Goal: Task Accomplishment & Management: Complete application form

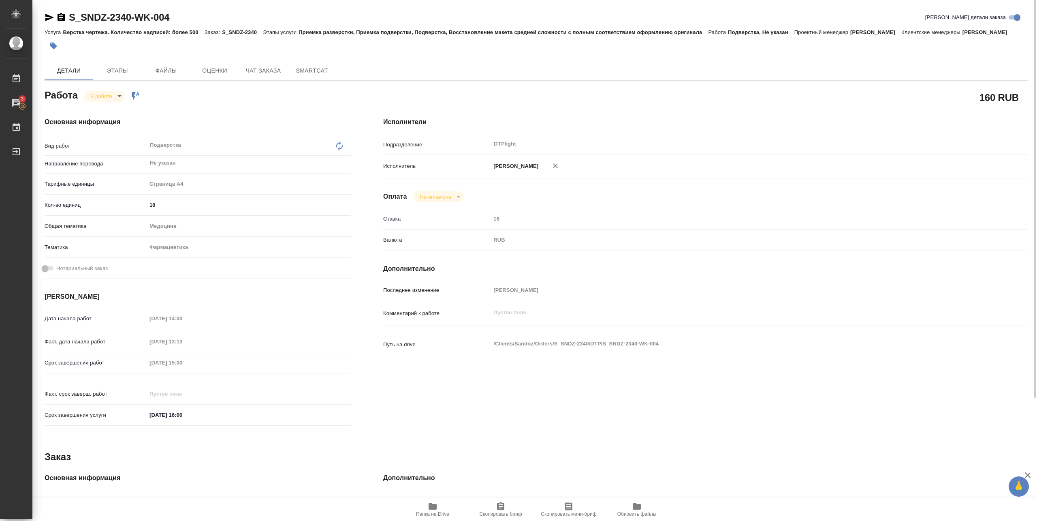
click at [112, 95] on body "🙏 .cls-1 fill:#fff; AWATERA Pankina Anna Работы 3 Чаты График Выйти S_SNDZ-2340…" at bounding box center [518, 260] width 1037 height 521
click at [110, 108] on button "Выполнен" at bounding box center [105, 109] width 30 height 9
drag, startPoint x: 67, startPoint y: 23, endPoint x: 180, endPoint y: 22, distance: 112.7
click at [180, 22] on div "S_SNDZ-2340-WK-004 Кратко детали заказа" at bounding box center [537, 17] width 984 height 13
copy link "S_SNDZ-2340-WK-004"
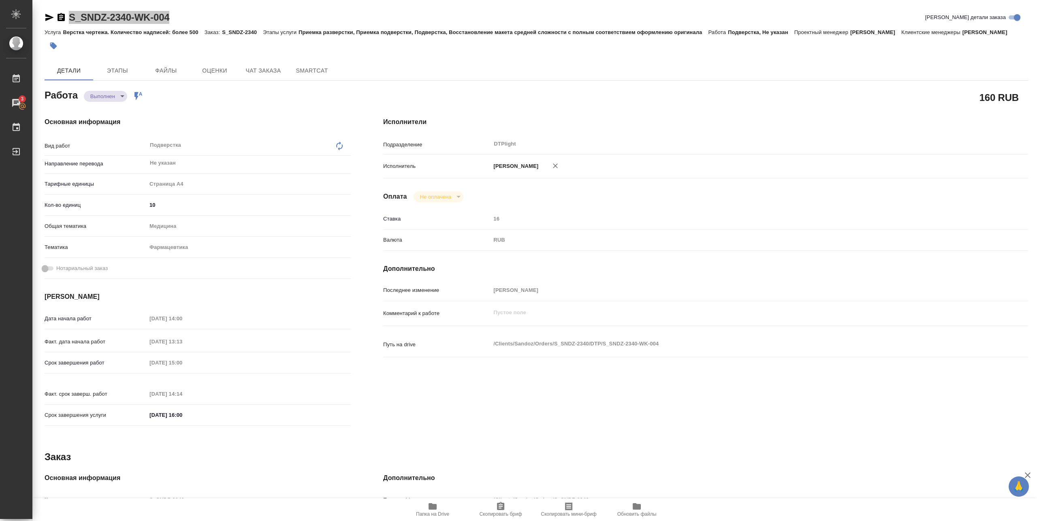
type textarea "x"
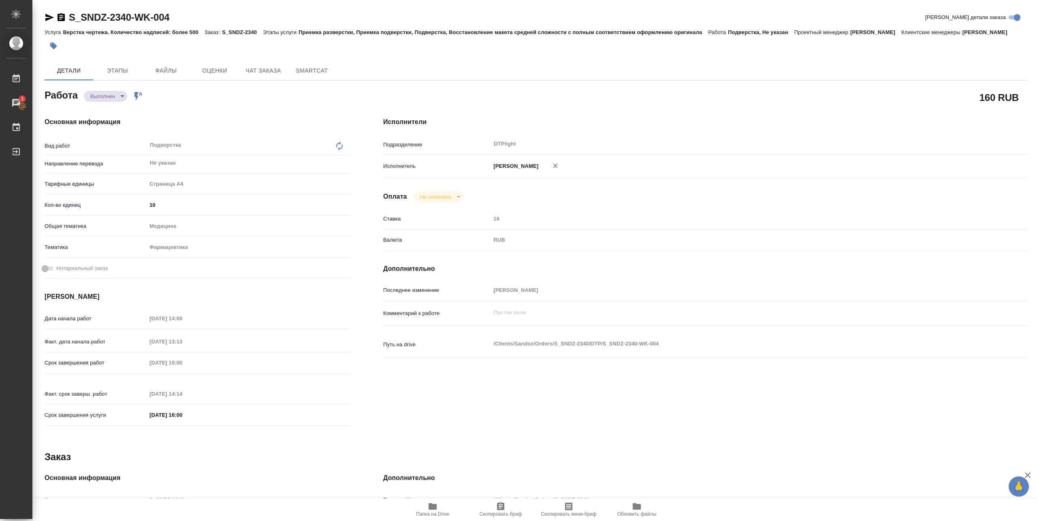
type textarea "x"
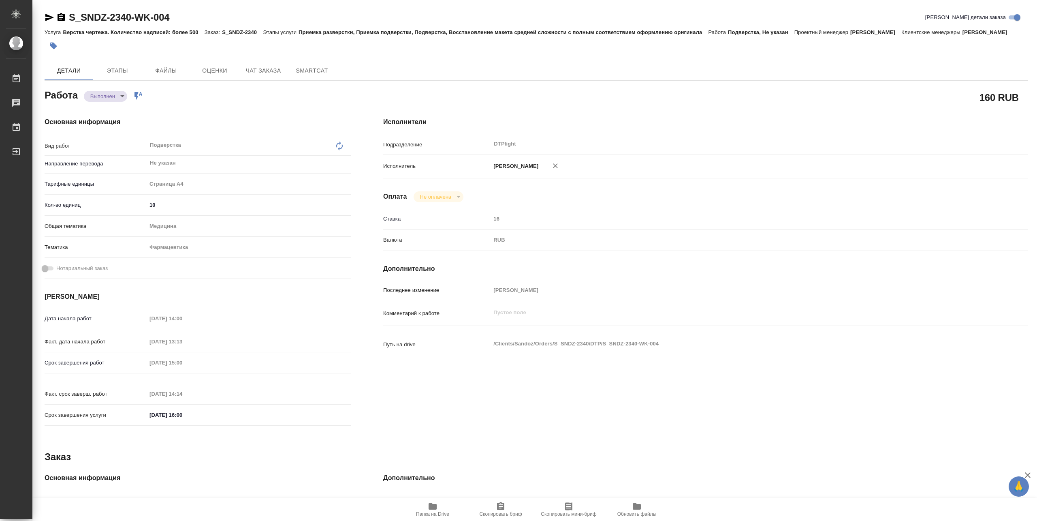
type textarea "x"
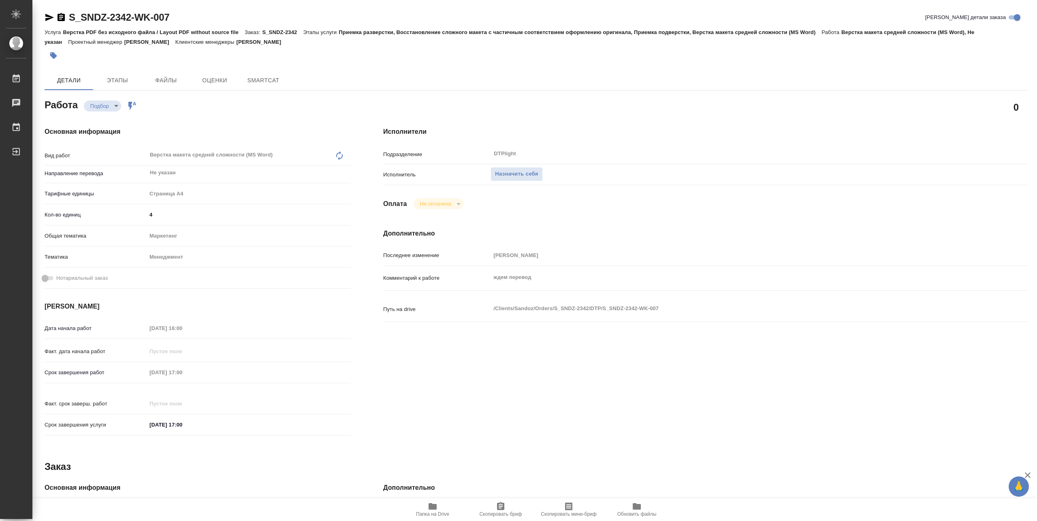
type textarea "x"
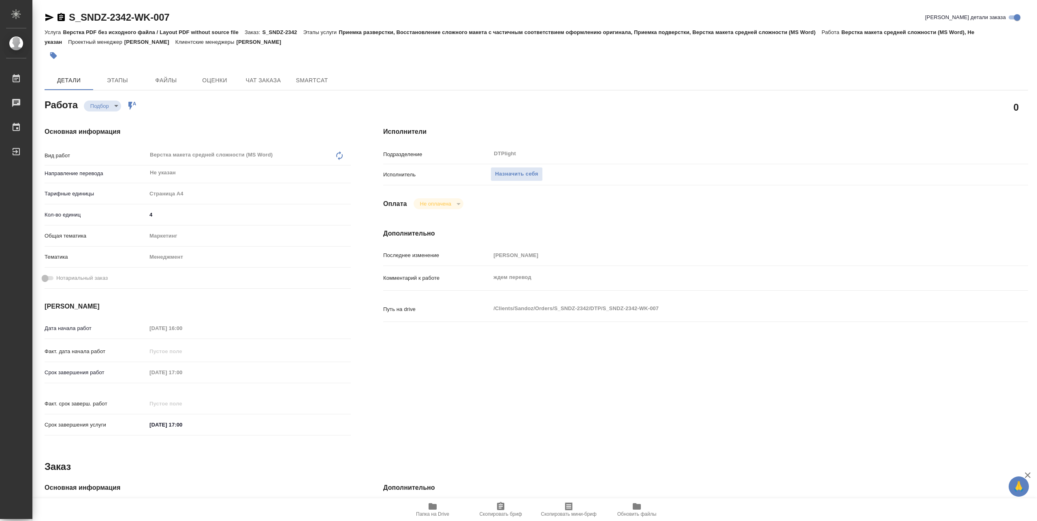
type textarea "x"
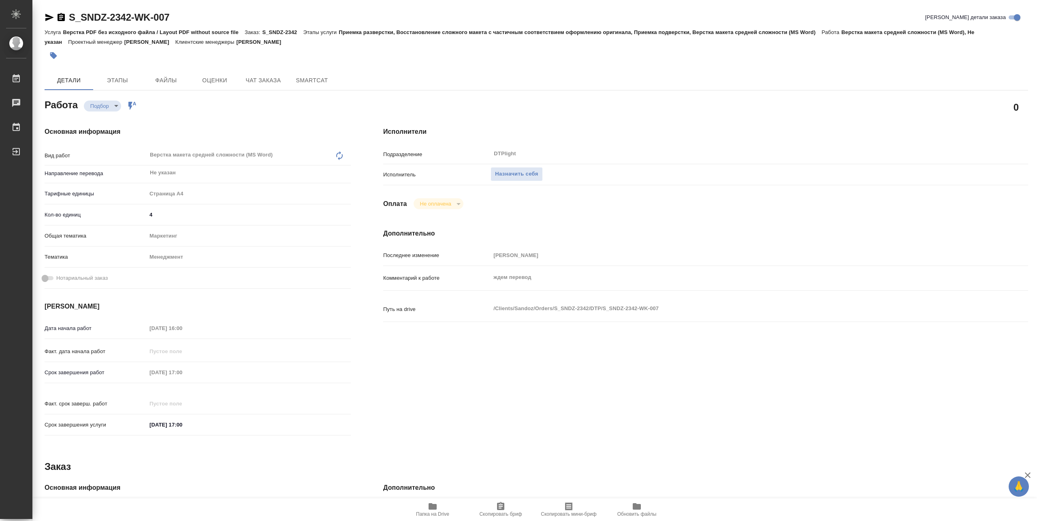
type textarea "x"
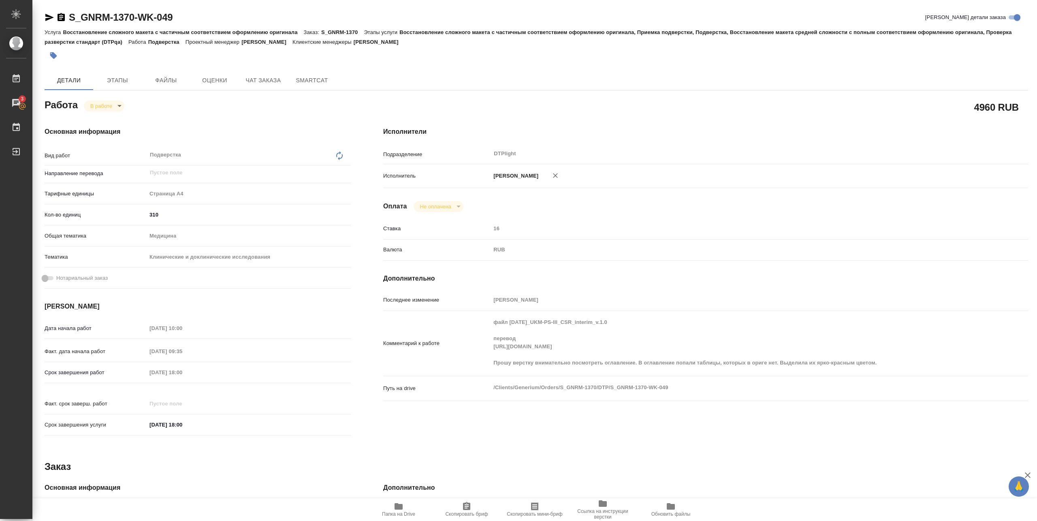
drag, startPoint x: 107, startPoint y: 83, endPoint x: 0, endPoint y: 68, distance: 108.4
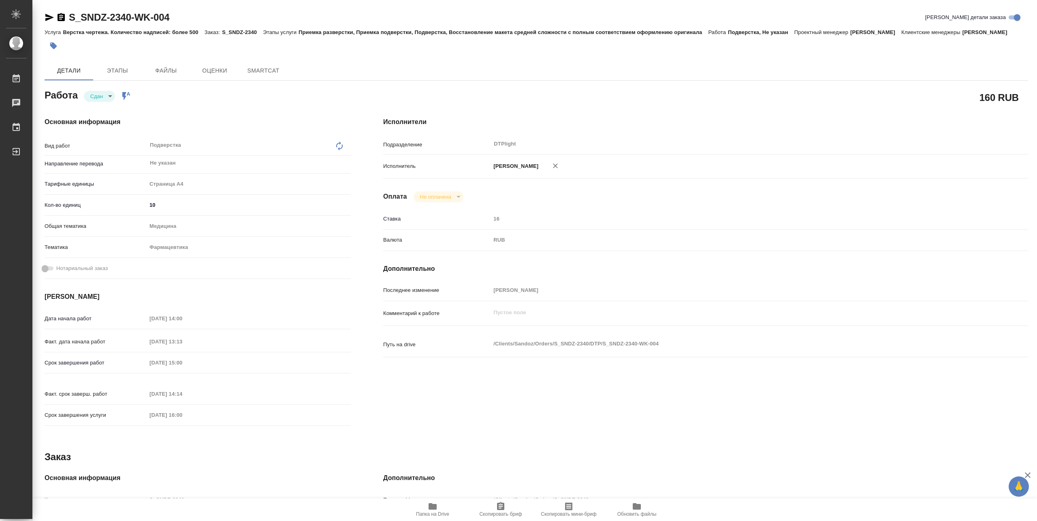
type textarea "x"
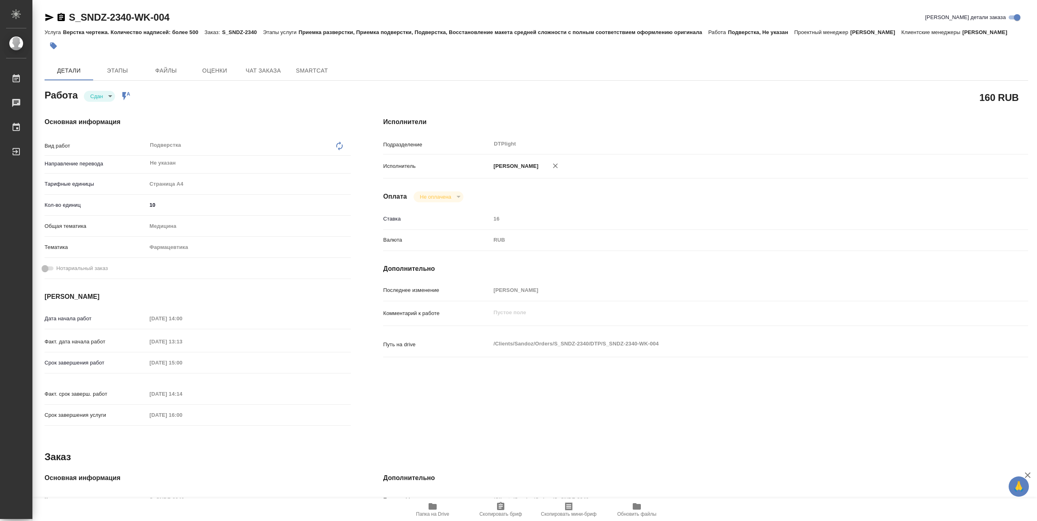
type textarea "x"
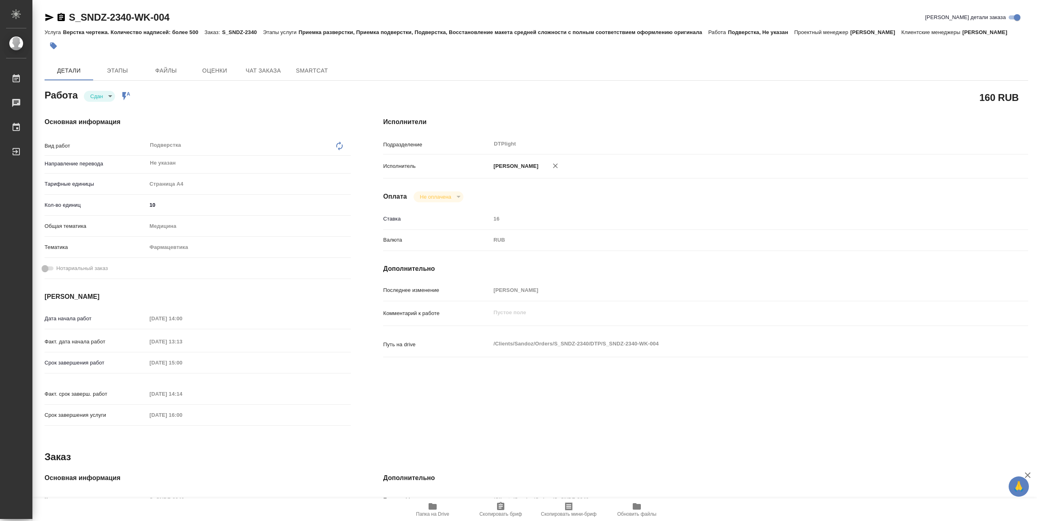
type textarea "x"
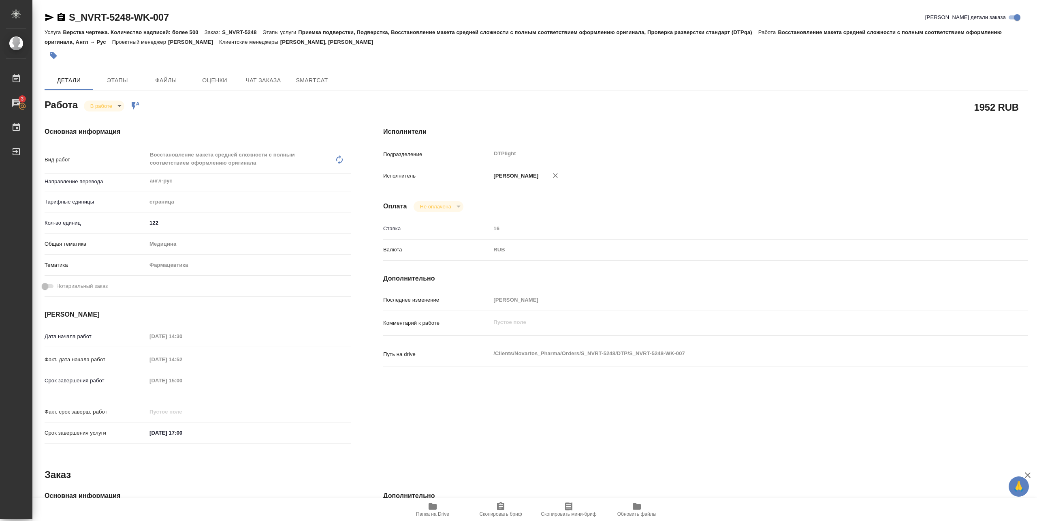
click at [434, 508] on icon "button" at bounding box center [433, 506] width 8 height 6
click at [118, 103] on body "🙏 .cls-1 fill:#fff; AWATERA Pankina Anna Работы 3 Чаты График Выйти S_NVRT-5248…" at bounding box center [518, 260] width 1037 height 521
click at [118, 119] on button "Выполнен" at bounding box center [105, 119] width 30 height 9
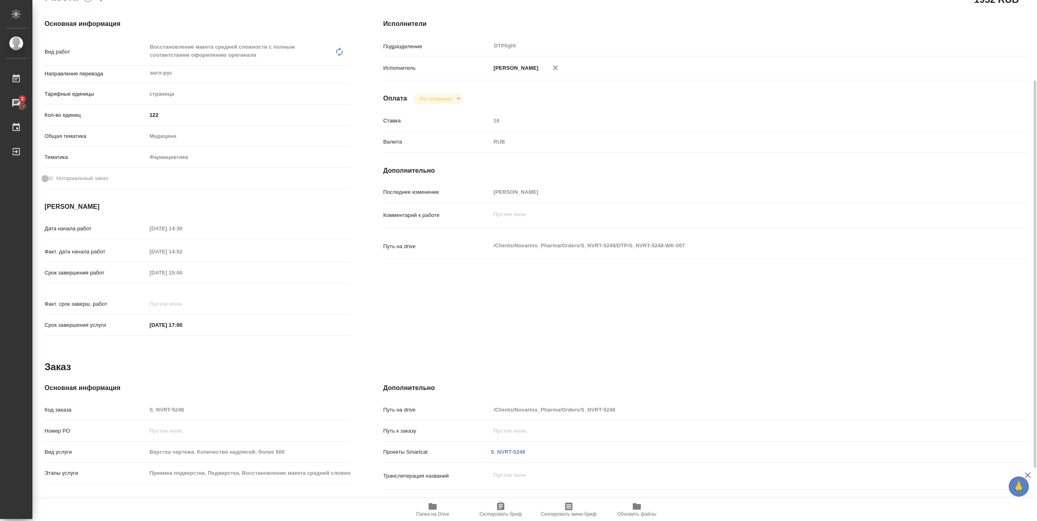
scroll to position [162, 0]
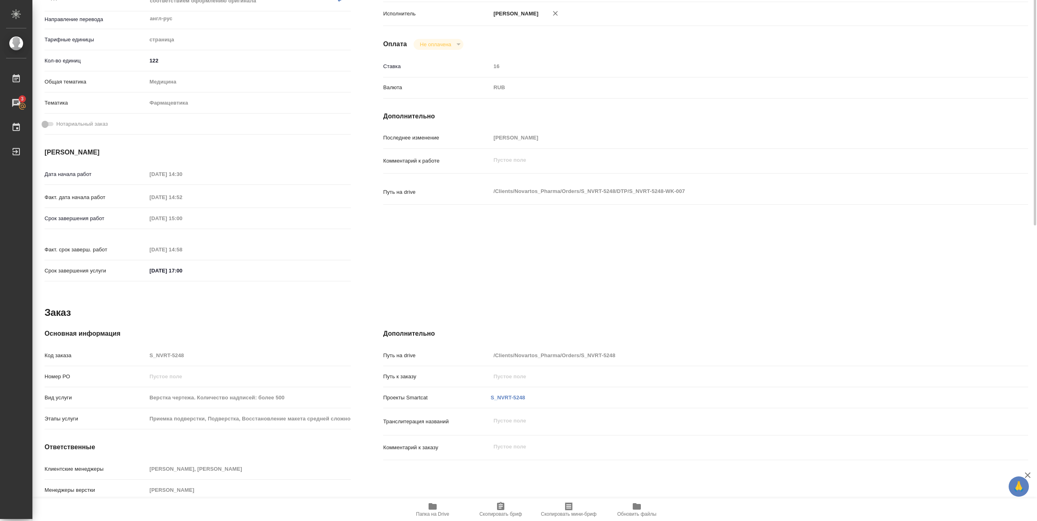
type textarea "x"
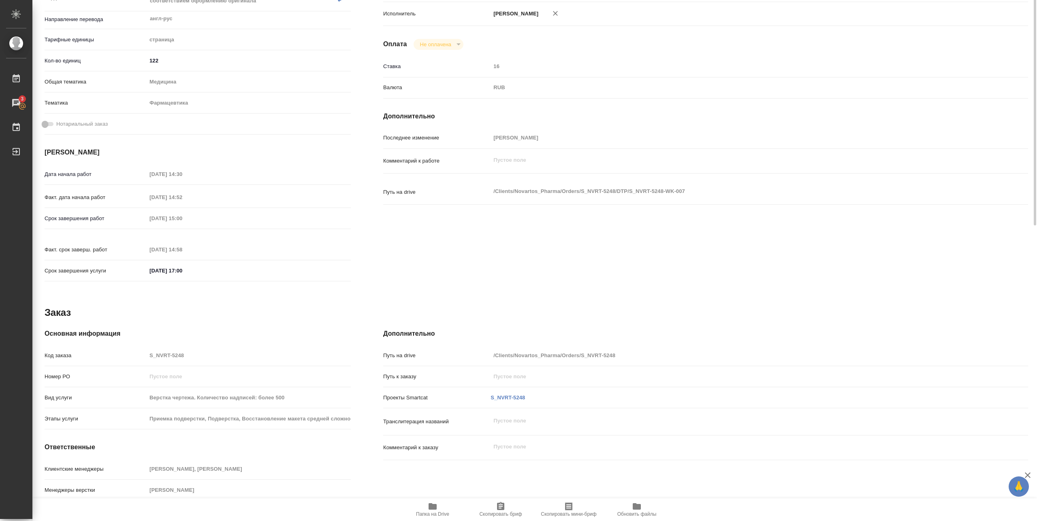
type textarea "x"
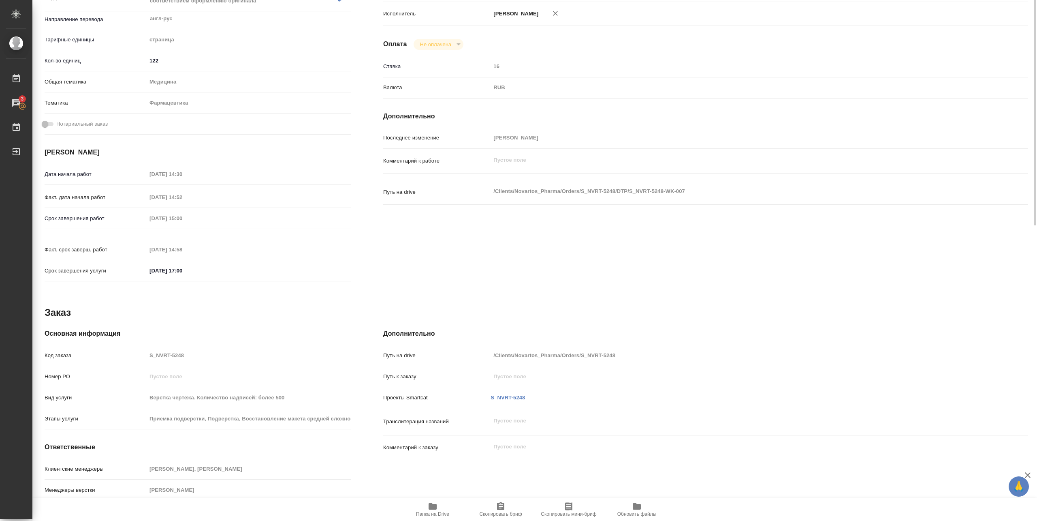
scroll to position [0, 0]
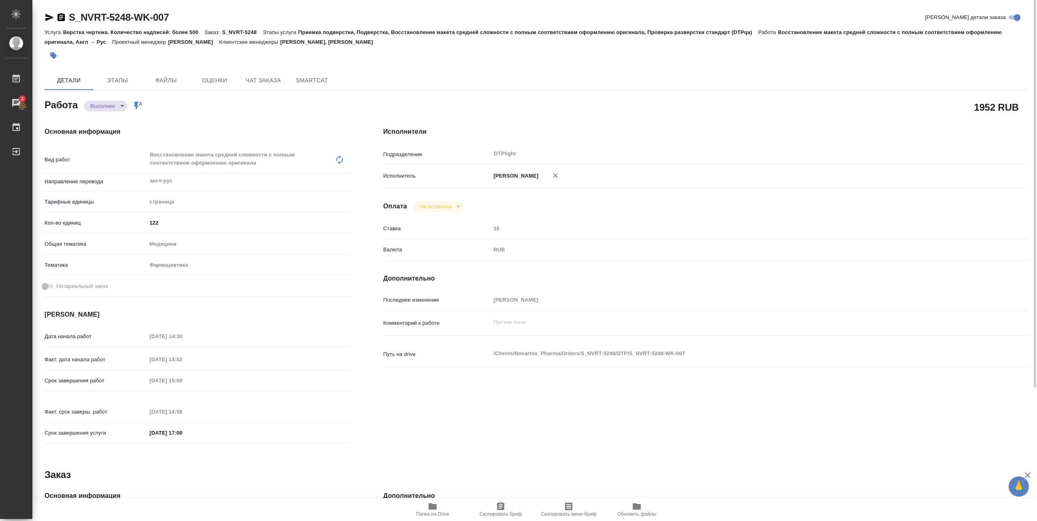
type textarea "x"
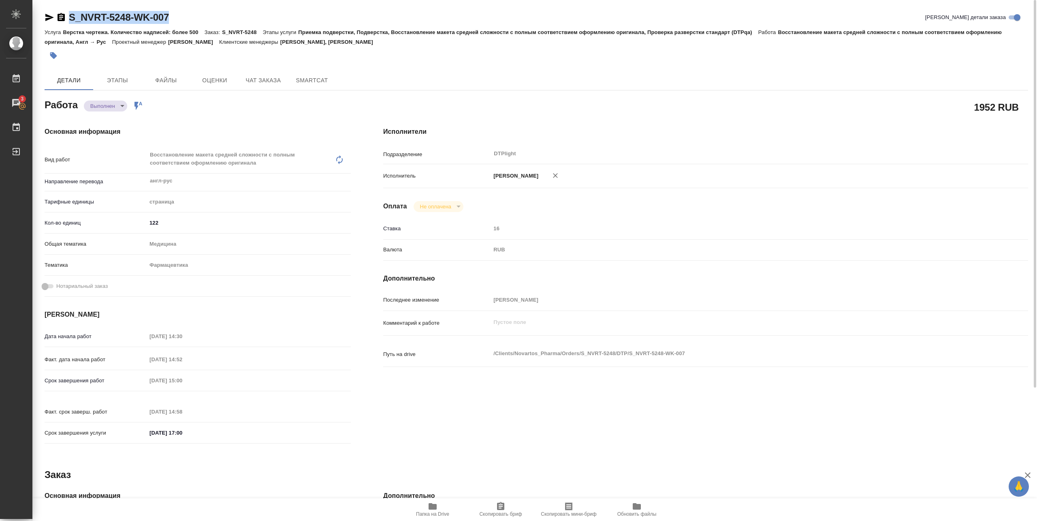
drag, startPoint x: 72, startPoint y: 25, endPoint x: 203, endPoint y: 19, distance: 131.4
click at [203, 19] on div "S_NVRT-5248-WK-007 Кратко детали заказа" at bounding box center [537, 19] width 984 height 16
copy link "S_NVRT-5248-WK-007"
type textarea "x"
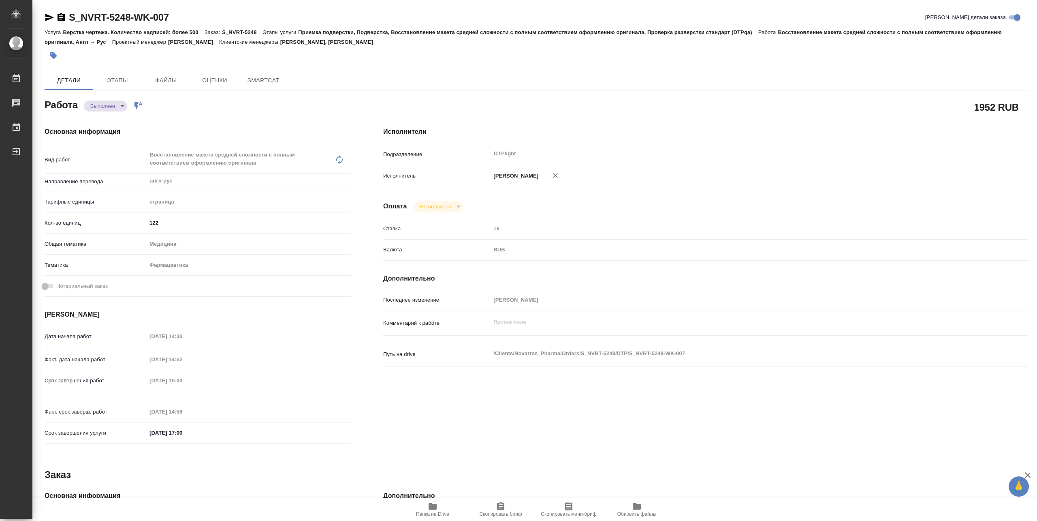
type textarea "x"
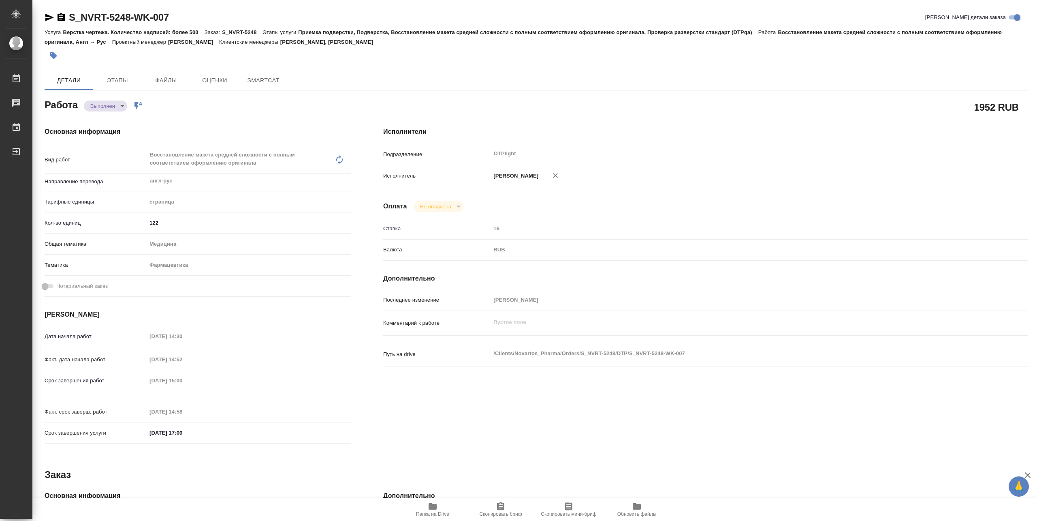
type textarea "x"
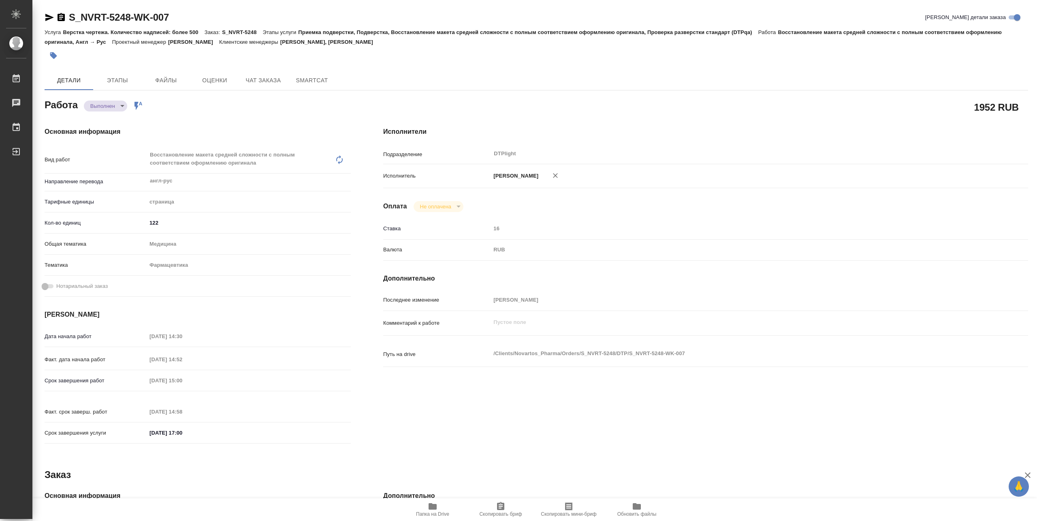
type textarea "x"
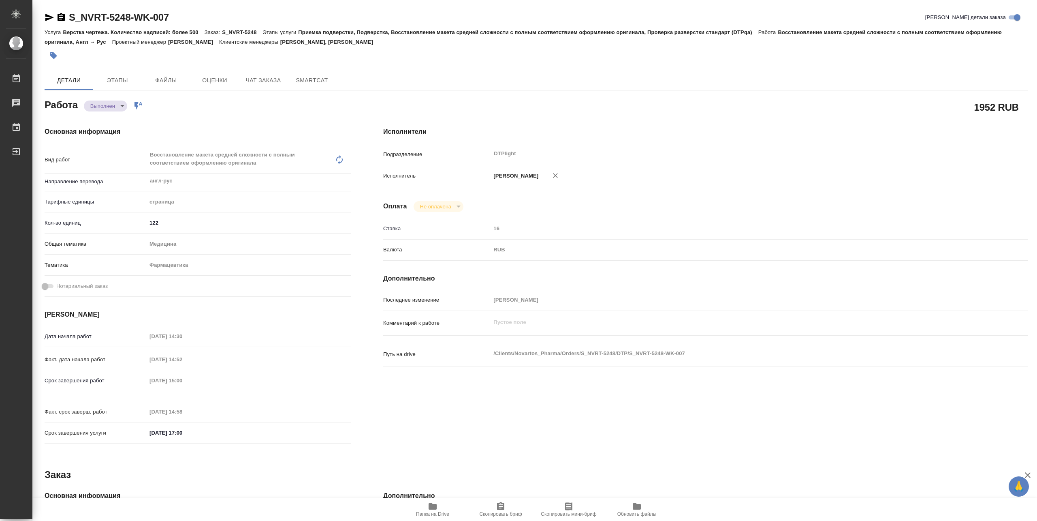
type textarea "x"
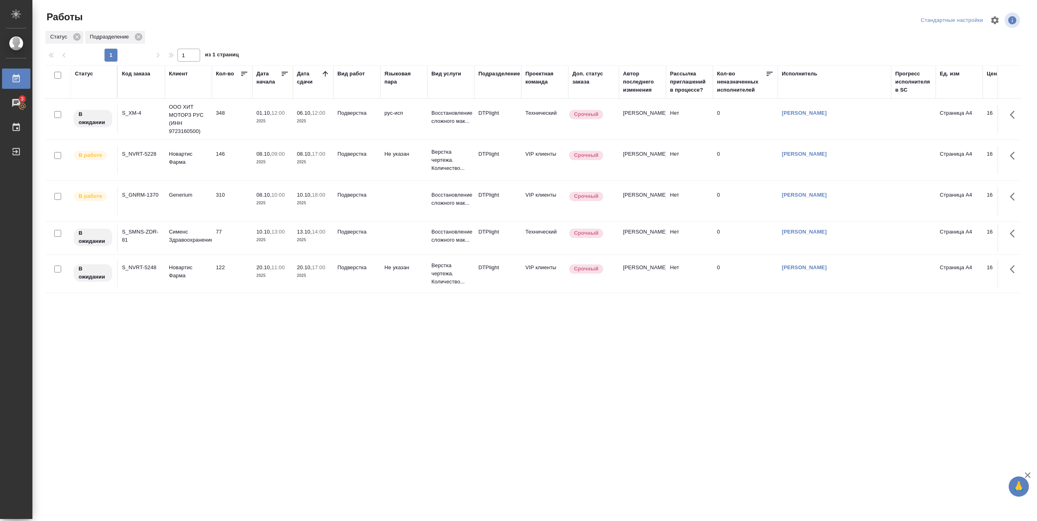
click at [186, 331] on div "Статус Код заказа Клиент Кол-во Дата начала Дата сдачи Вид работ Языковая пара …" at bounding box center [533, 211] width 977 height 292
click at [193, 326] on div "Статус Код заказа Клиент Кол-во Дата начала Дата сдачи Вид работ Языковая пара …" at bounding box center [533, 211] width 977 height 292
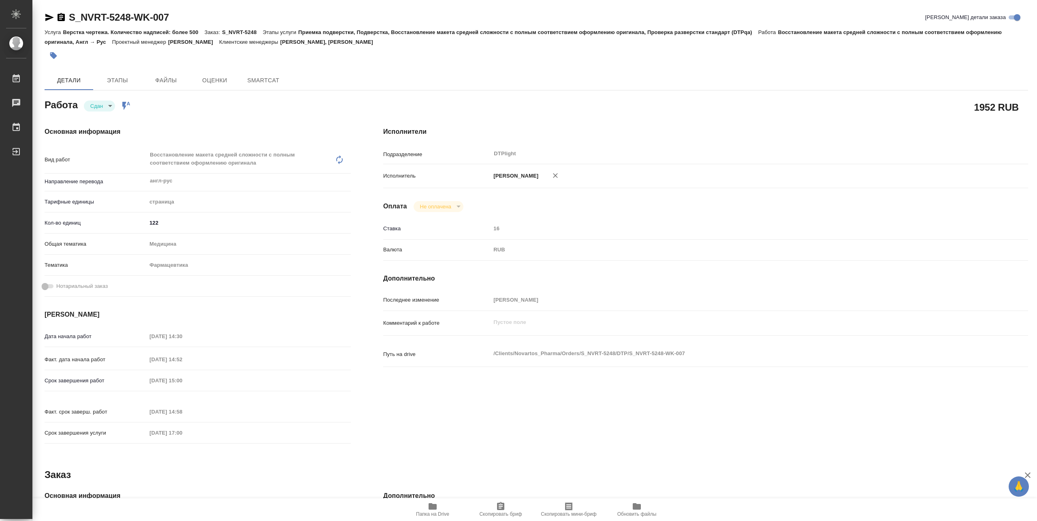
type textarea "x"
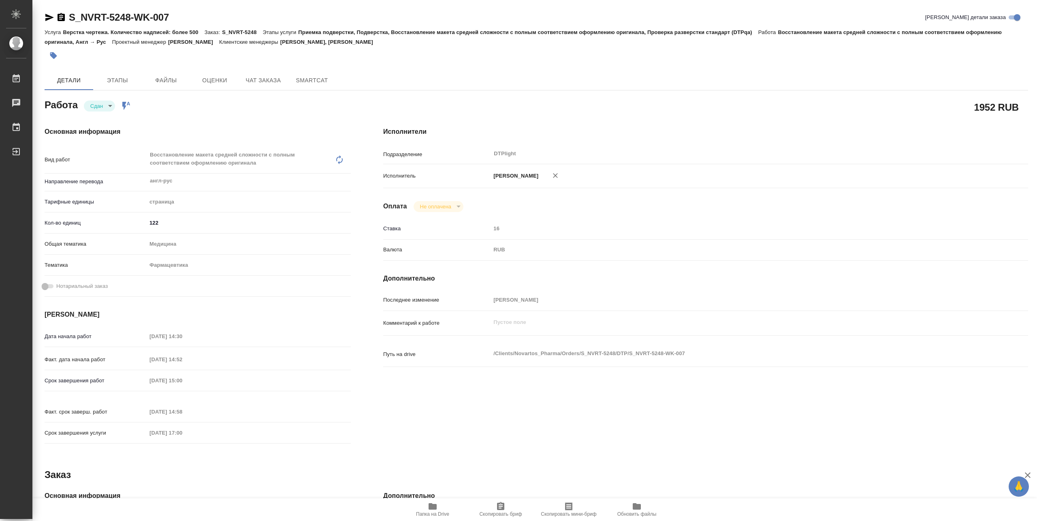
type textarea "x"
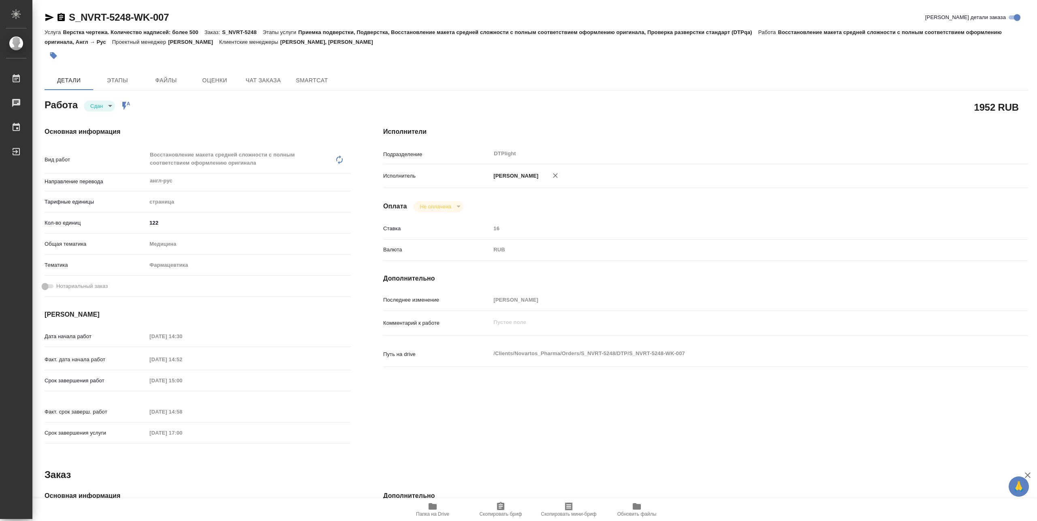
type textarea "x"
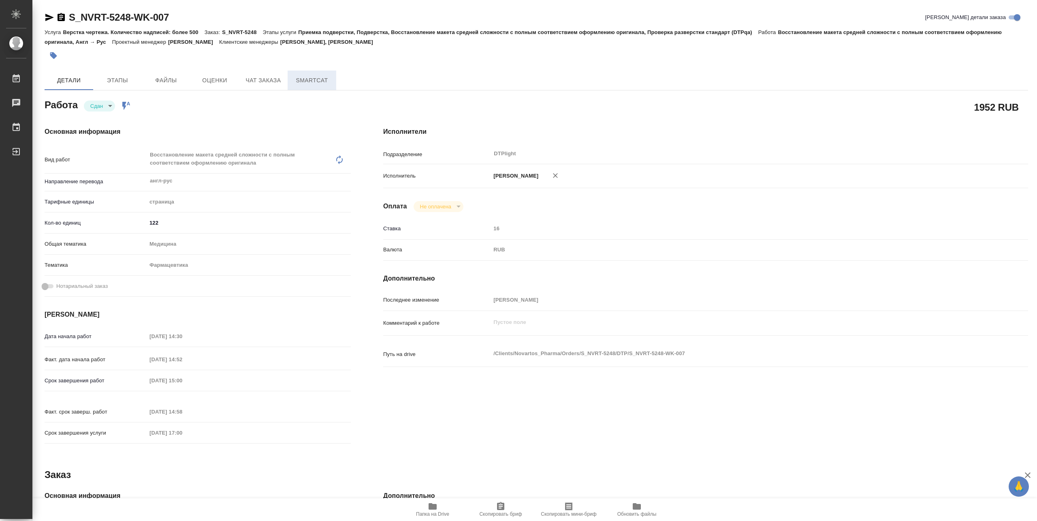
type textarea "x"
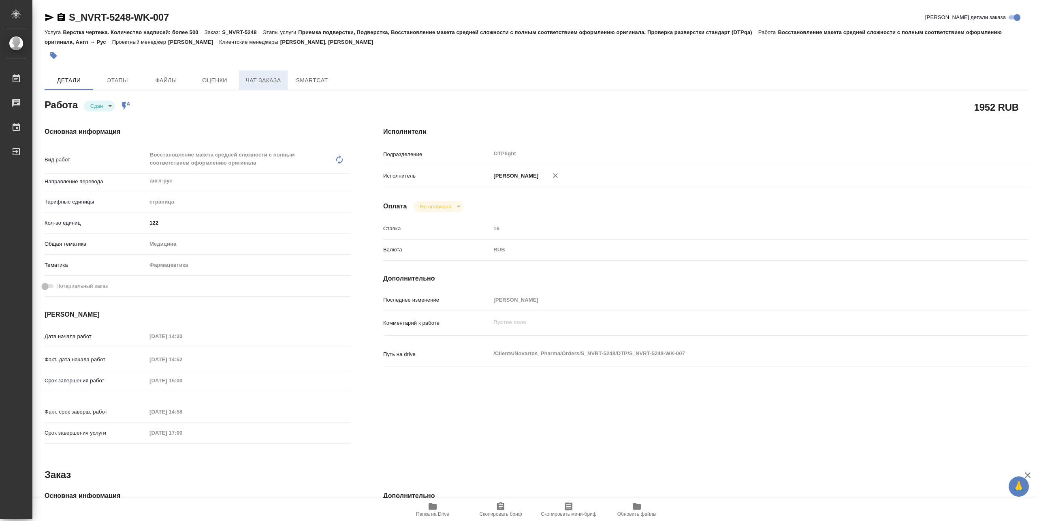
click at [267, 79] on span "Чат заказа" at bounding box center [263, 80] width 39 height 10
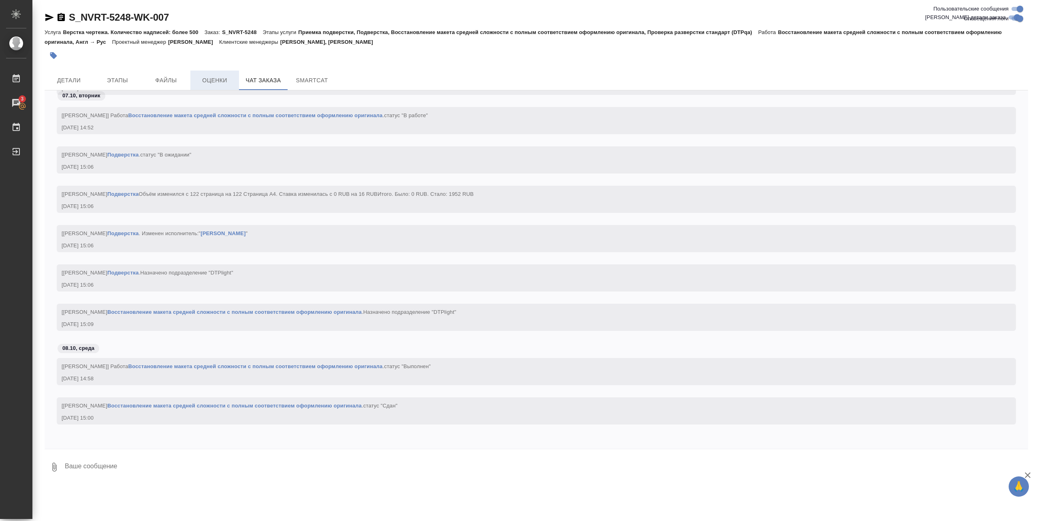
scroll to position [26768, 0]
click at [111, 83] on span "Этапы" at bounding box center [117, 80] width 39 height 10
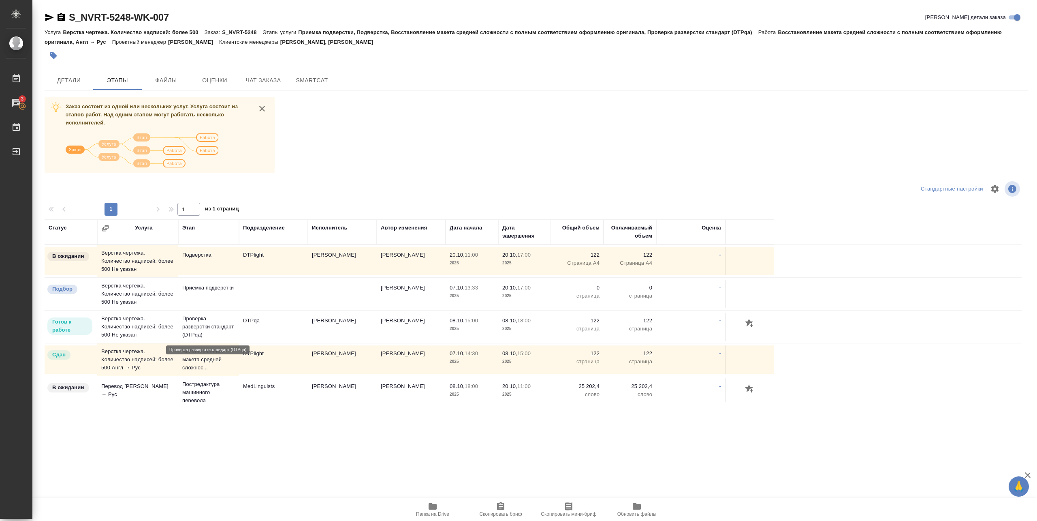
click at [214, 331] on p "Проверка разверстки стандарт (DTPqa)" at bounding box center [208, 326] width 53 height 24
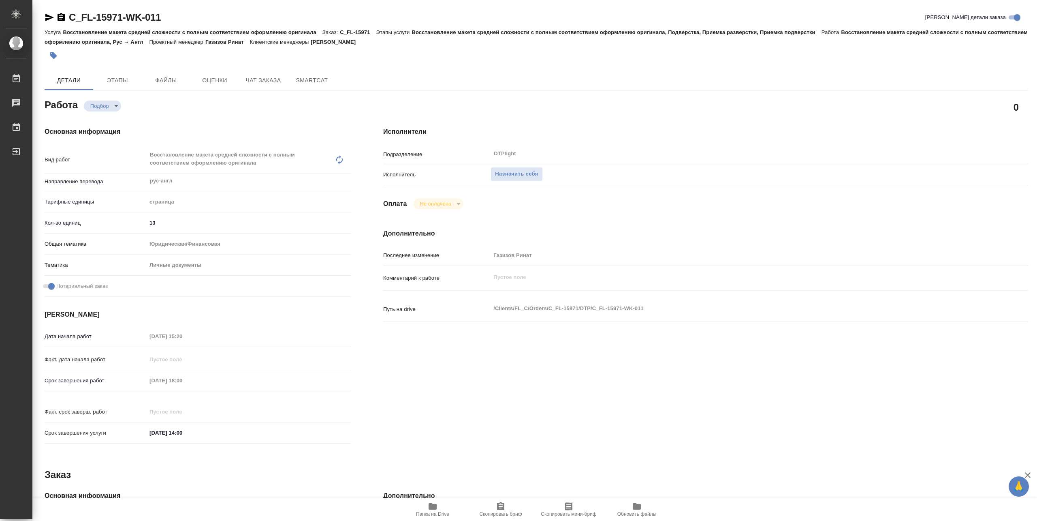
click at [425, 514] on span "Папка на Drive" at bounding box center [432, 514] width 33 height 6
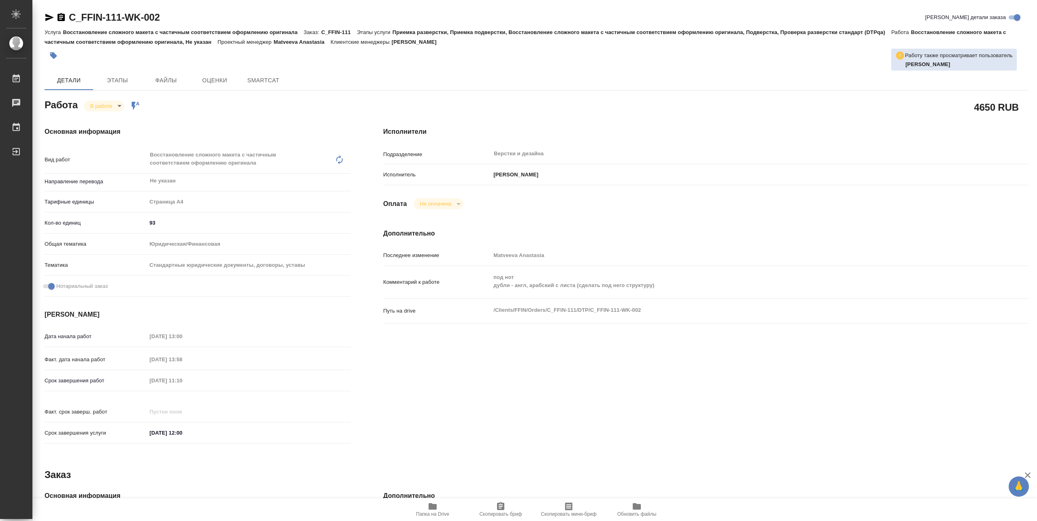
type textarea "x"
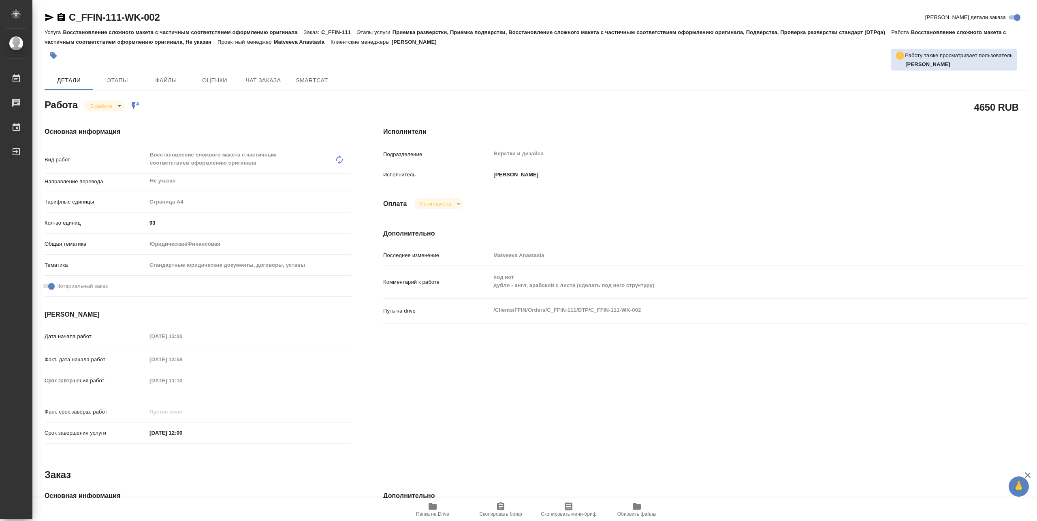
type textarea "x"
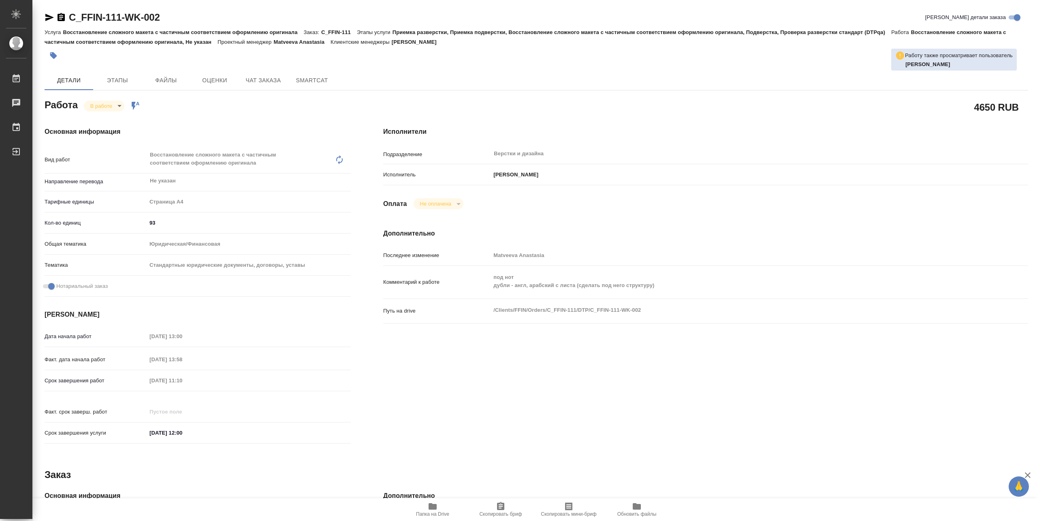
type textarea "x"
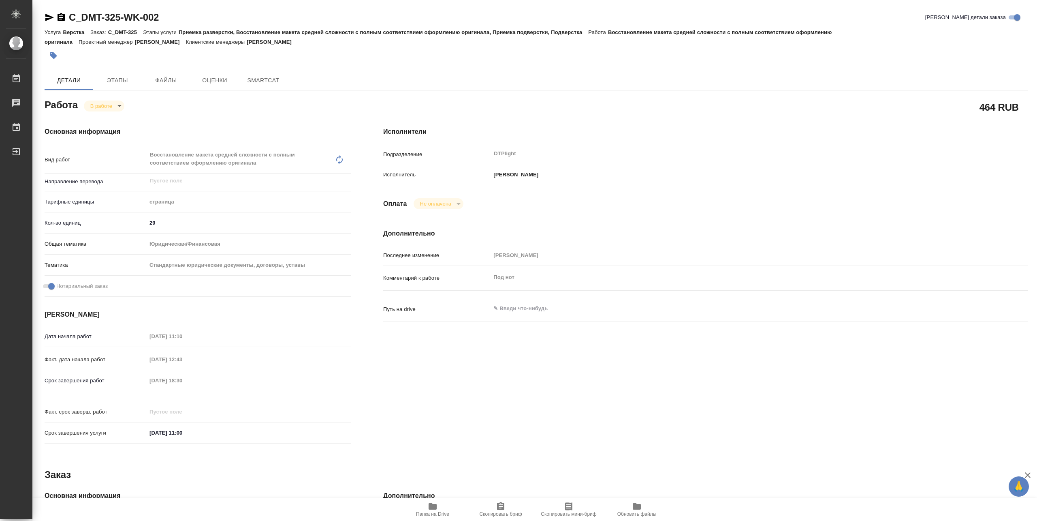
type textarea "x"
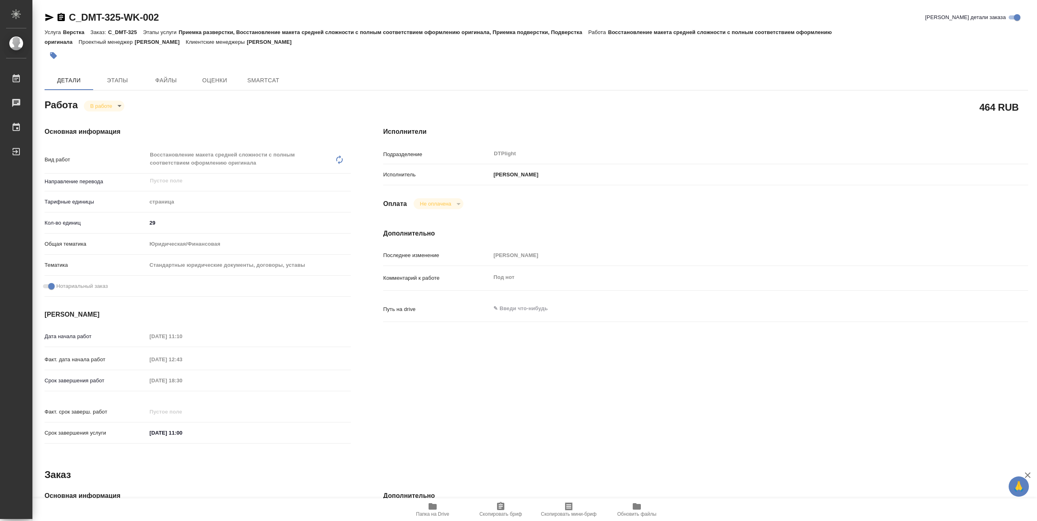
type textarea "x"
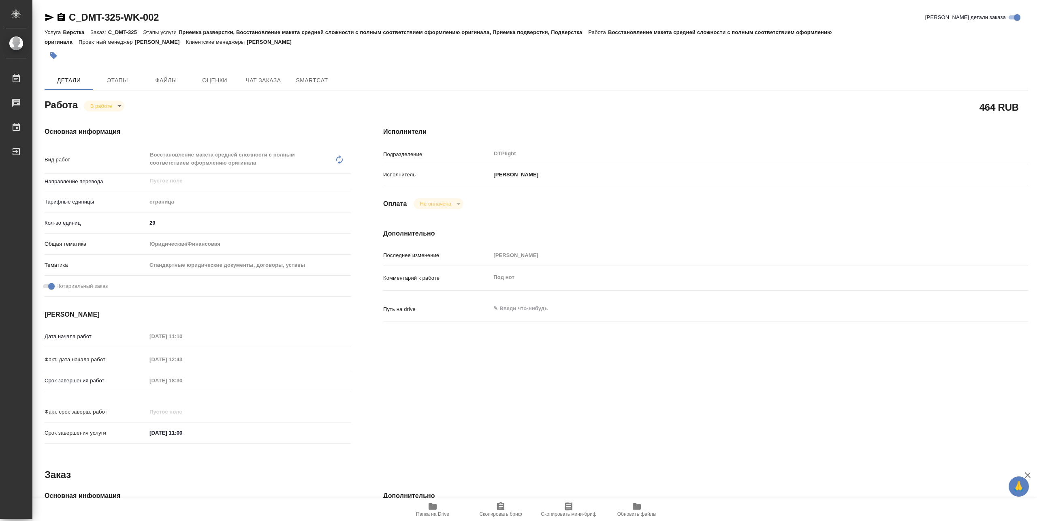
type textarea "x"
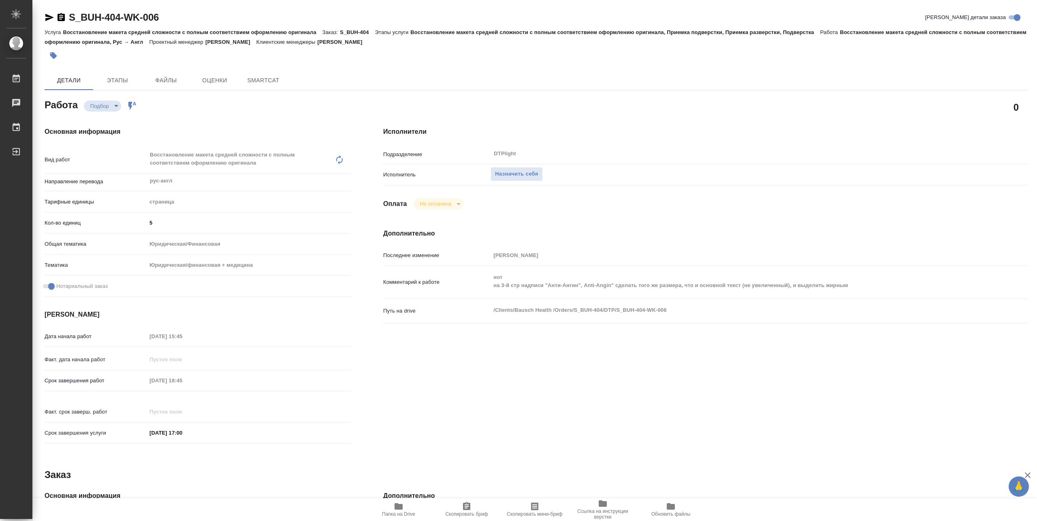
type textarea "x"
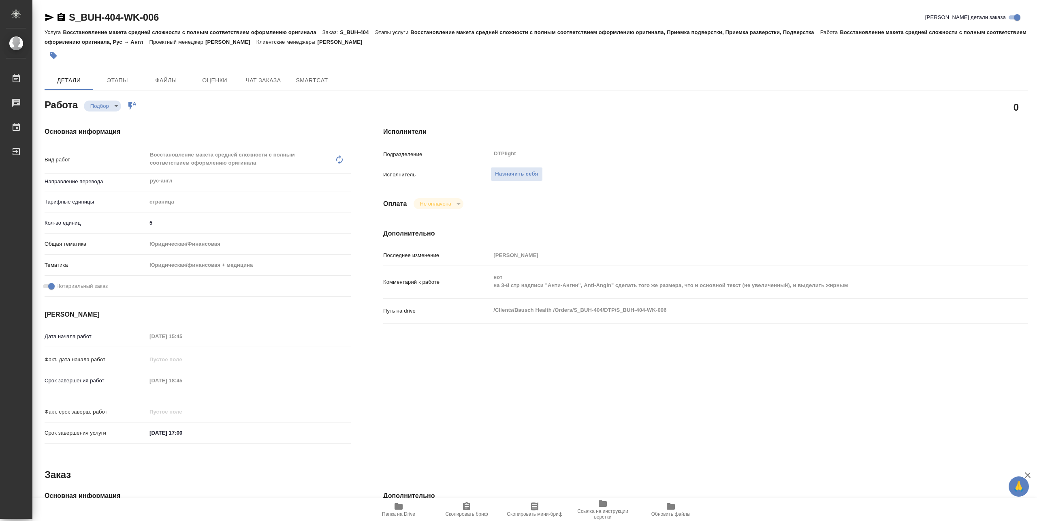
type textarea "x"
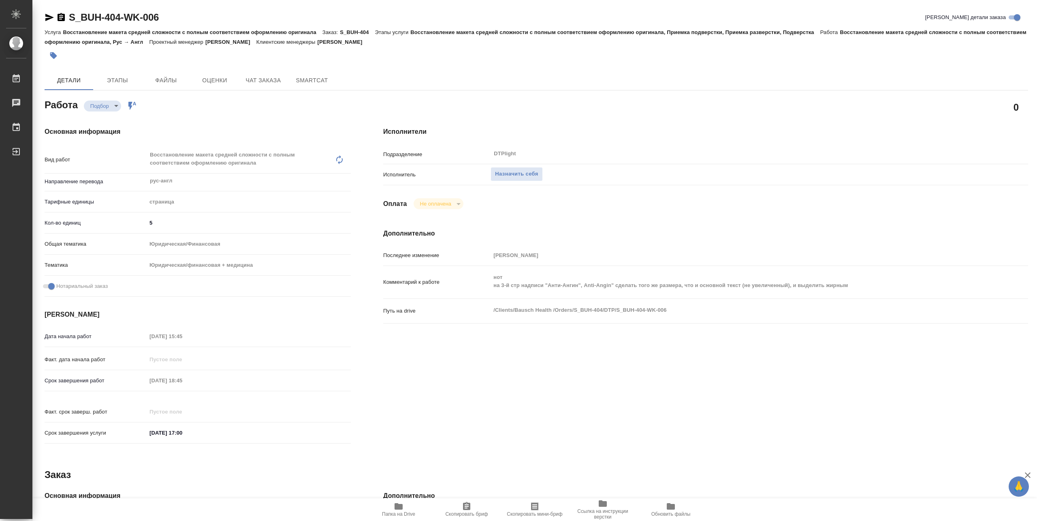
type textarea "x"
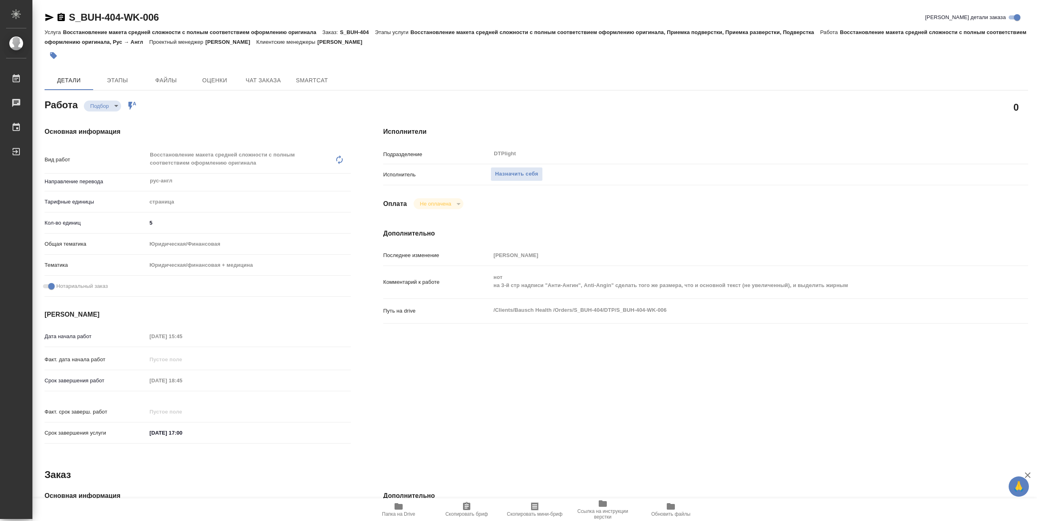
type textarea "x"
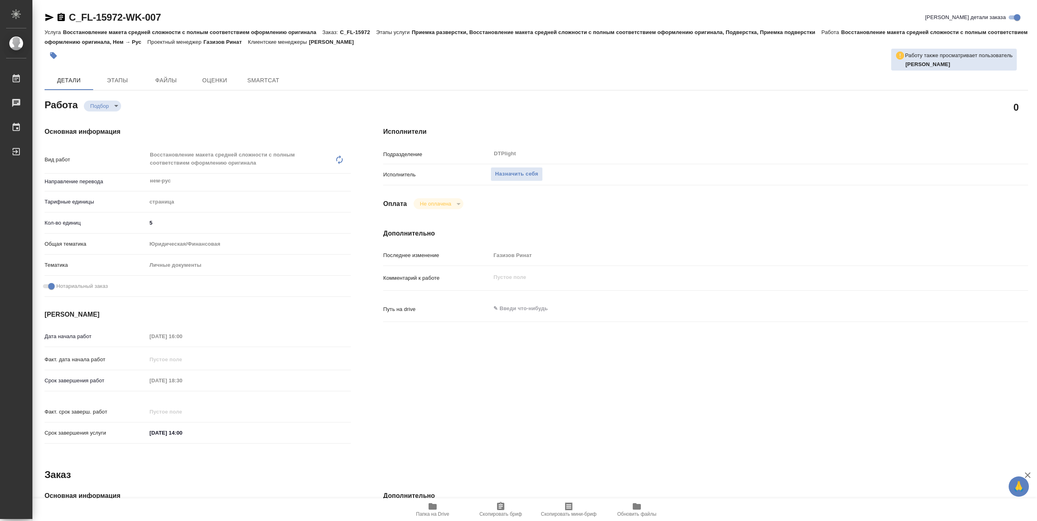
type textarea "x"
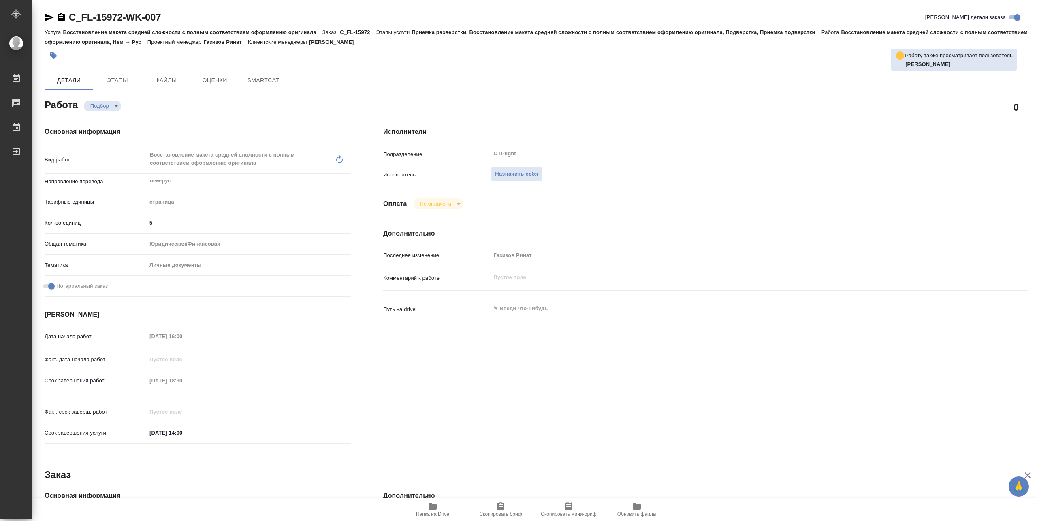
type textarea "x"
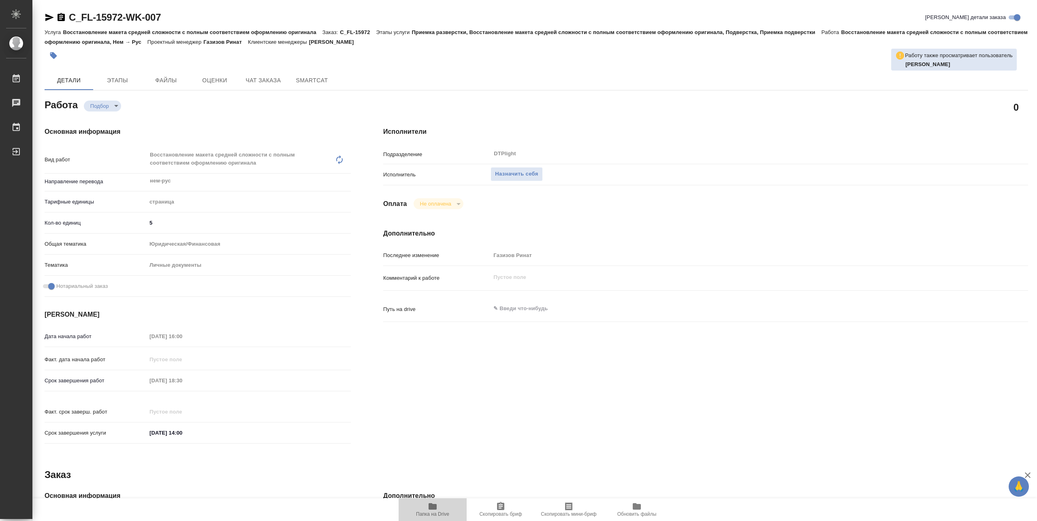
click at [434, 512] on span "Папка на Drive" at bounding box center [432, 514] width 33 height 6
type textarea "x"
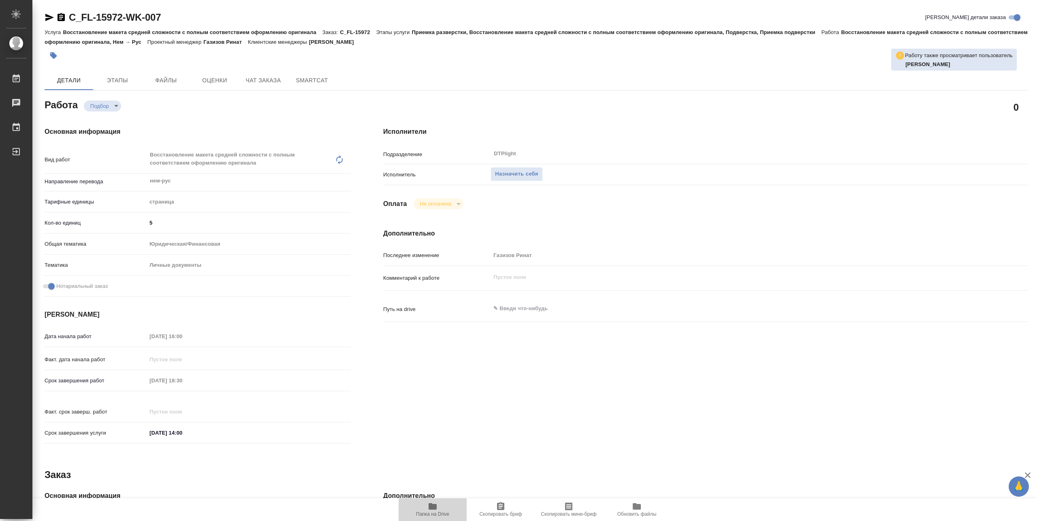
type textarea "x"
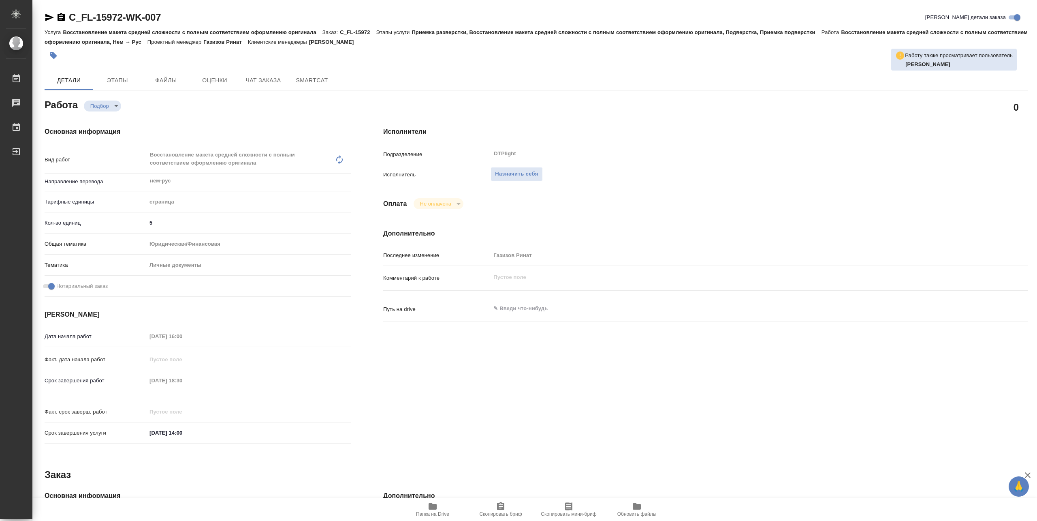
type textarea "x"
